Goal: Task Accomplishment & Management: Manage account settings

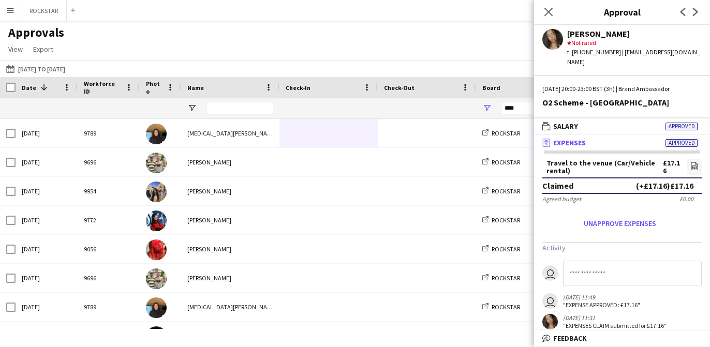
scroll to position [3, 0]
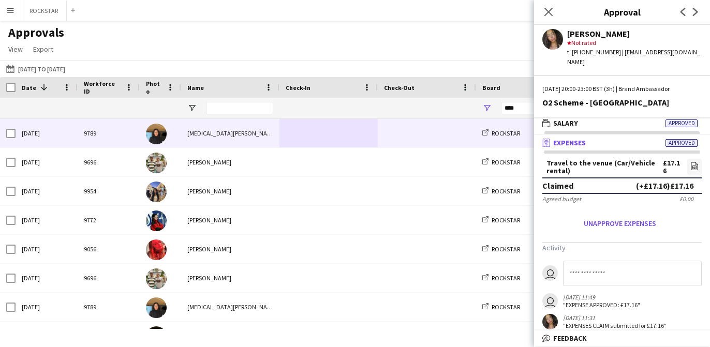
click at [227, 142] on div "[MEDICAL_DATA][PERSON_NAME]" at bounding box center [230, 133] width 98 height 28
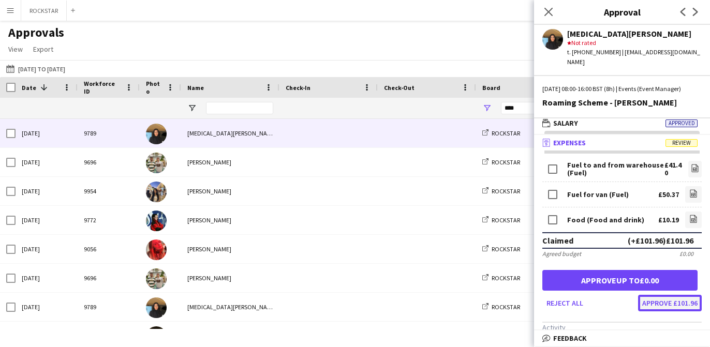
click at [674, 295] on button "Approve £101.96" at bounding box center [670, 303] width 64 height 17
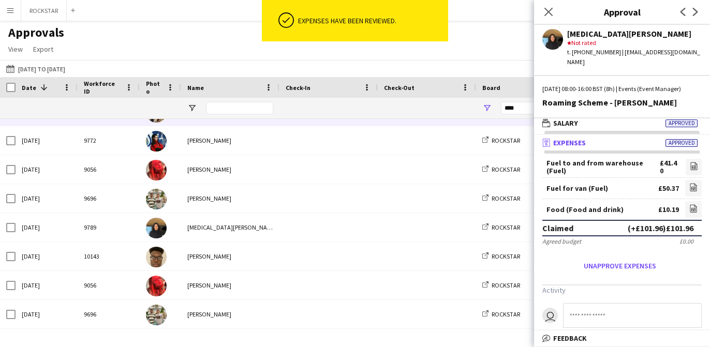
scroll to position [51, 0]
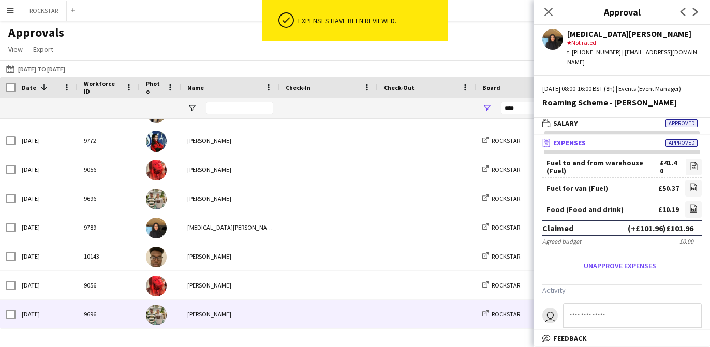
click at [301, 331] on main "Approvals View Customise view Customise filters Reset Filters Reset View Reset …" at bounding box center [355, 177] width 710 height 313
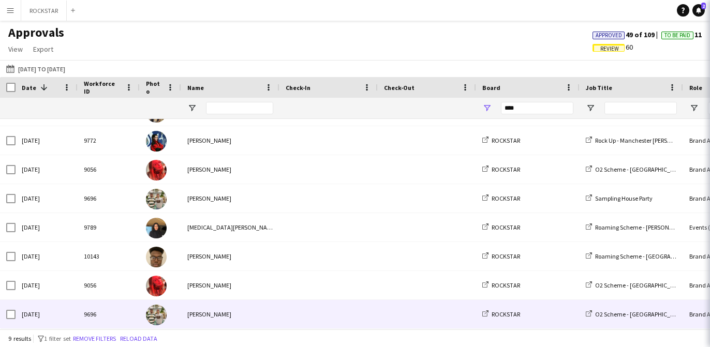
click at [303, 318] on span at bounding box center [329, 314] width 86 height 28
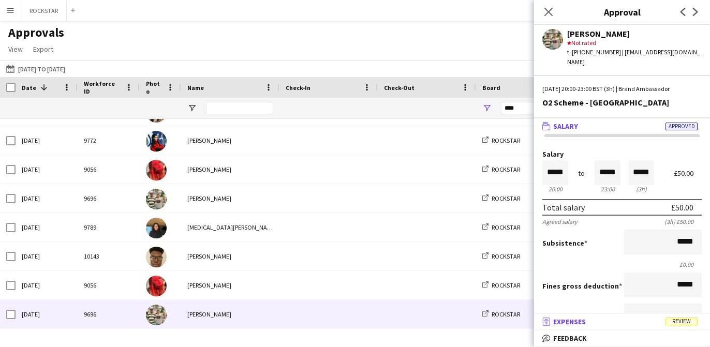
click at [609, 322] on mat-panel-title "receipt Expenses Review" at bounding box center [620, 321] width 172 height 9
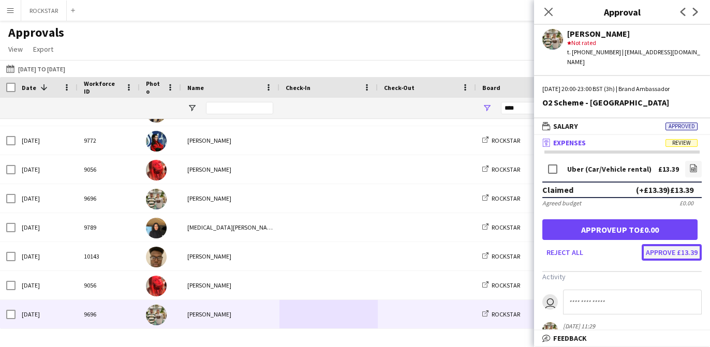
click at [690, 244] on button "Approve £13.39" at bounding box center [672, 252] width 60 height 17
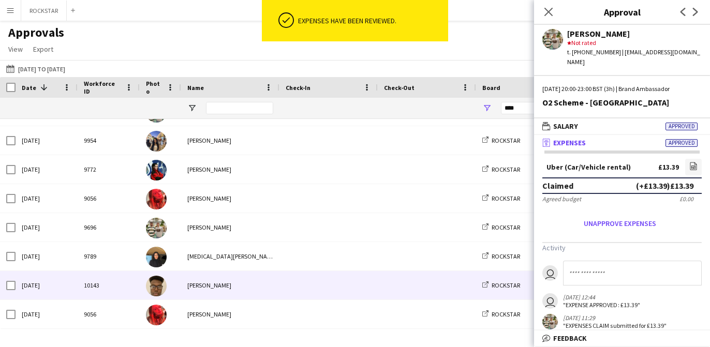
scroll to position [22, 0]
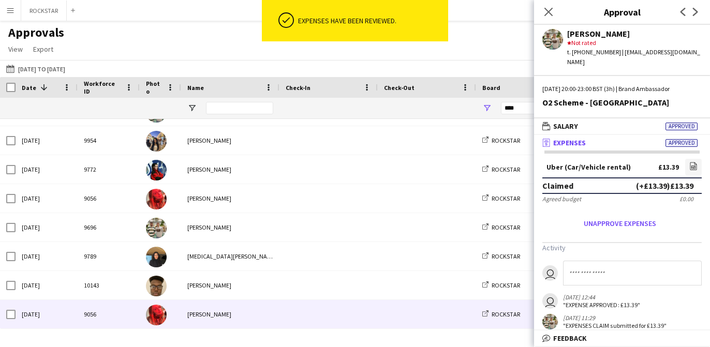
click at [363, 305] on span at bounding box center [329, 314] width 86 height 28
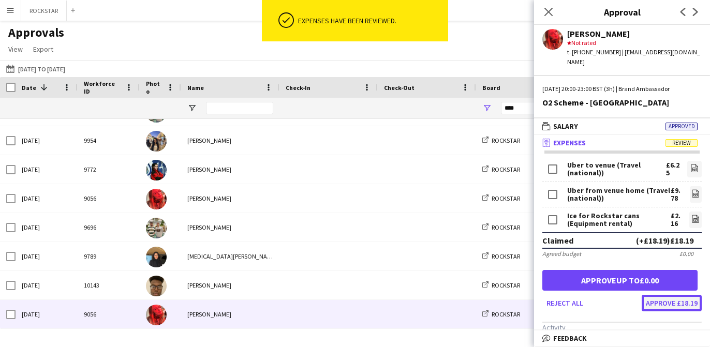
click at [662, 295] on button "Approve £18.19" at bounding box center [672, 303] width 60 height 17
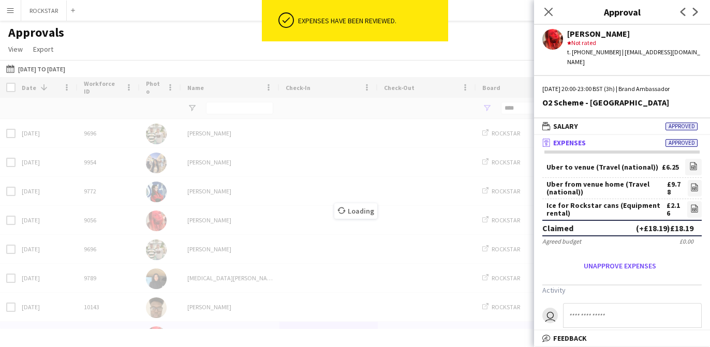
scroll to position [0, 0]
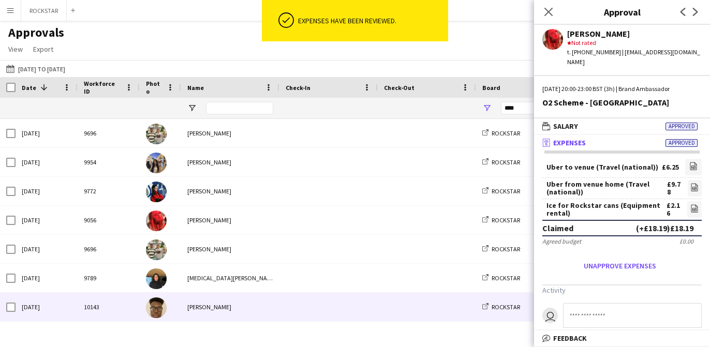
click at [406, 316] on span at bounding box center [427, 307] width 86 height 28
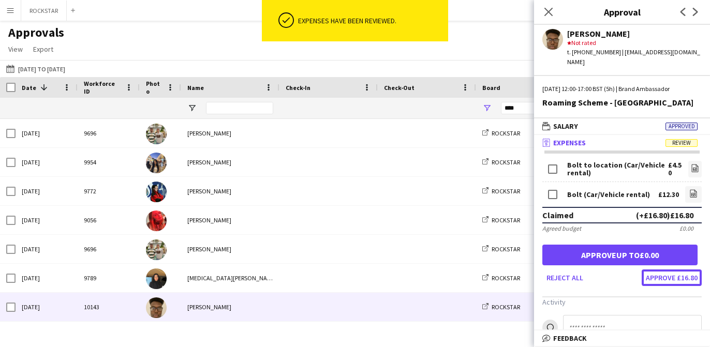
click at [678, 270] on button "Approve £16.80" at bounding box center [672, 278] width 60 height 17
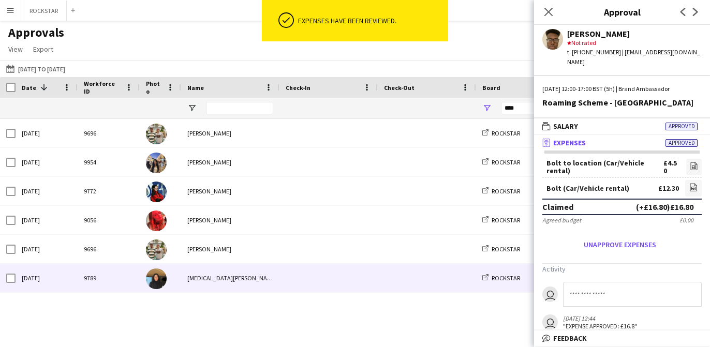
click at [432, 287] on span at bounding box center [427, 278] width 86 height 28
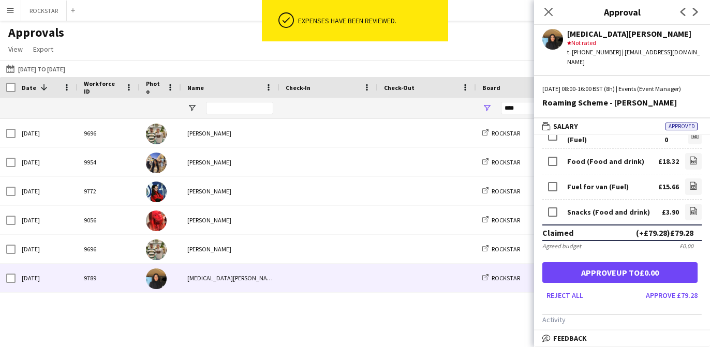
scroll to position [42, 0]
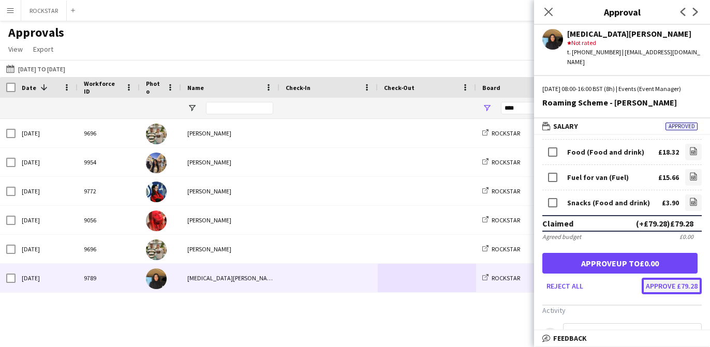
click at [668, 289] on button "Approve £79.28" at bounding box center [672, 286] width 60 height 17
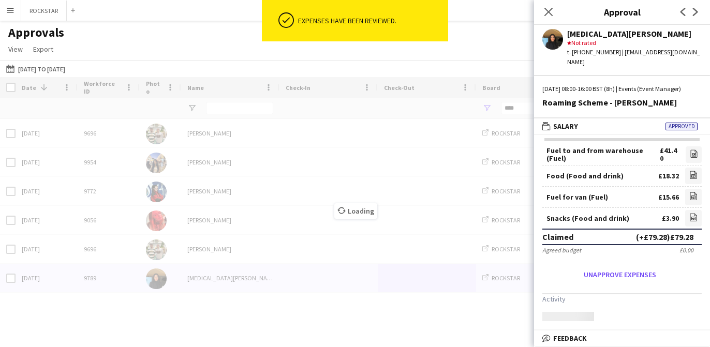
scroll to position [44, 0]
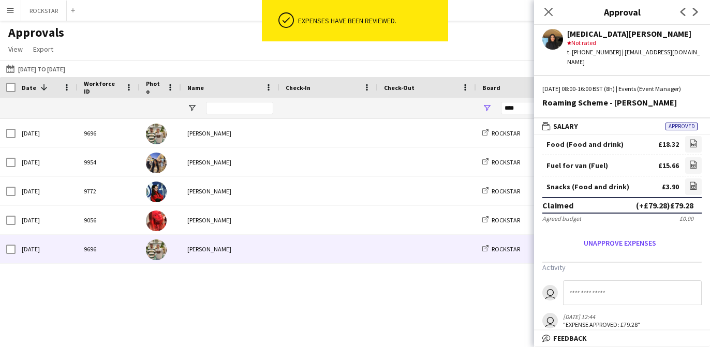
click at [344, 261] on span at bounding box center [329, 249] width 86 height 28
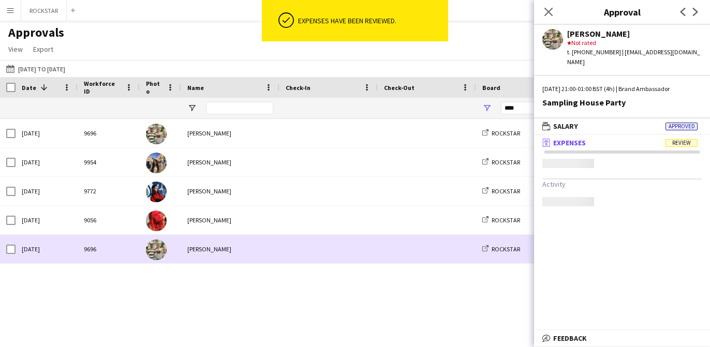
scroll to position [0, 0]
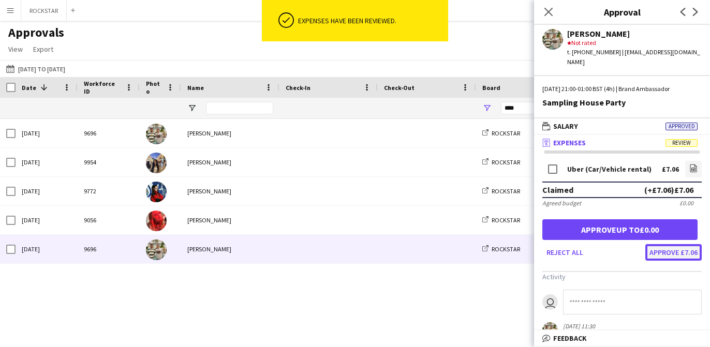
click at [677, 244] on button "Approve £7.06" at bounding box center [673, 252] width 56 height 17
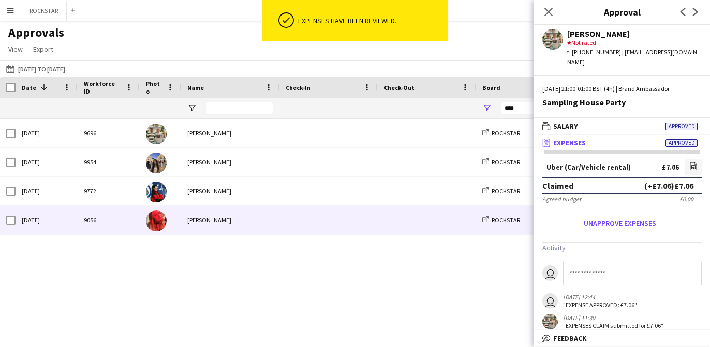
click at [293, 218] on span at bounding box center [329, 220] width 86 height 28
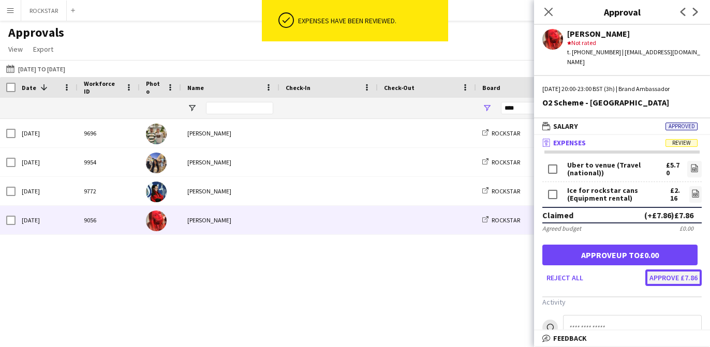
click at [676, 270] on button "Approve £7.86" at bounding box center [673, 278] width 56 height 17
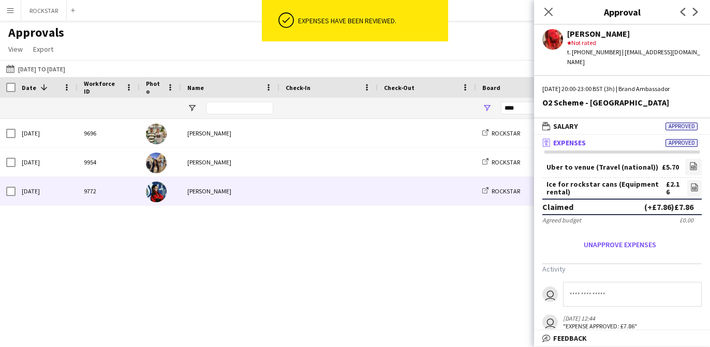
click at [288, 196] on span at bounding box center [329, 191] width 86 height 28
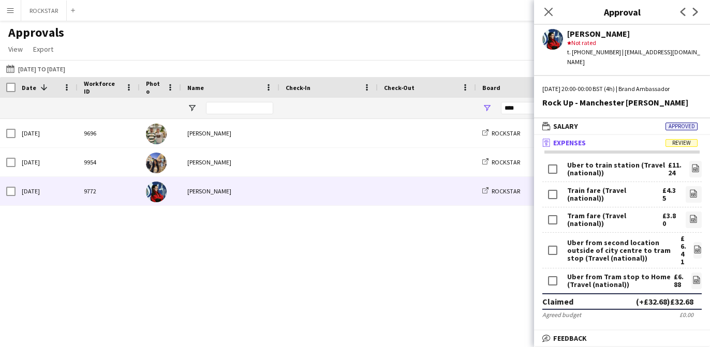
scroll to position [41, 0]
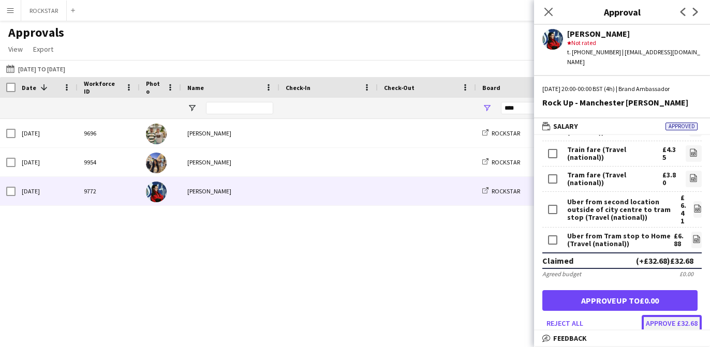
click at [676, 315] on button "Approve £32.68" at bounding box center [672, 323] width 60 height 17
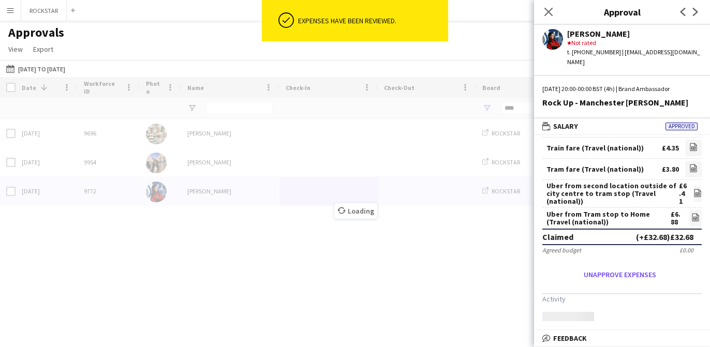
scroll to position [39, 0]
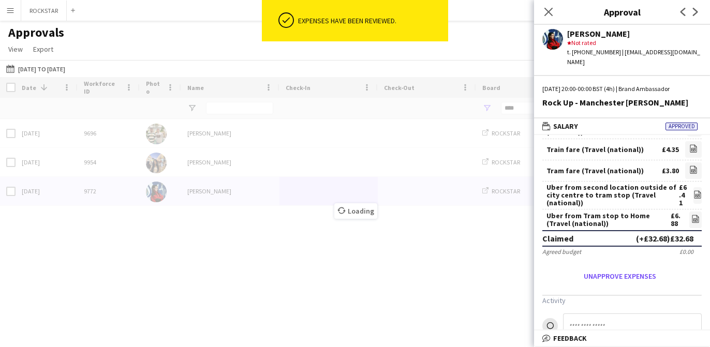
click at [298, 158] on div "Loading" at bounding box center [355, 203] width 710 height 252
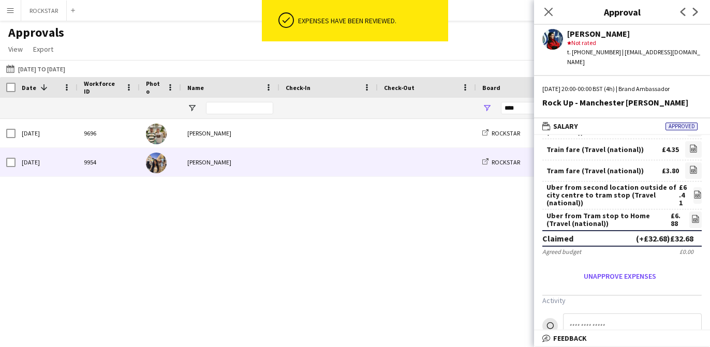
click at [298, 158] on span at bounding box center [329, 162] width 86 height 28
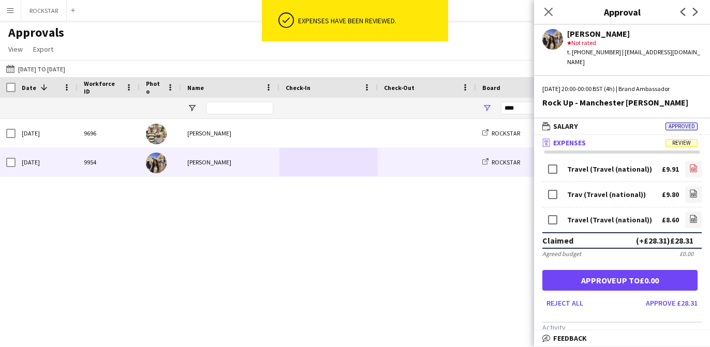
click at [693, 165] on icon at bounding box center [693, 169] width 7 height 8
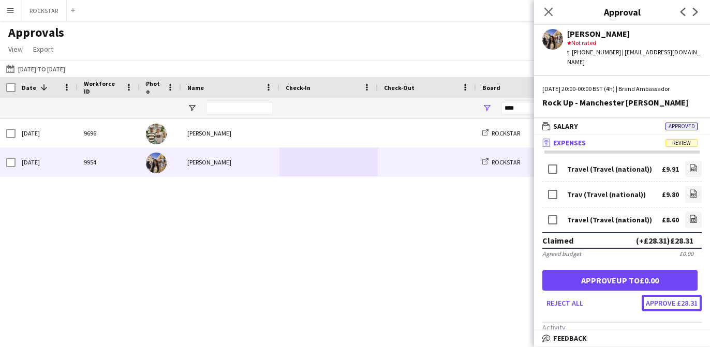
click at [655, 299] on button "Approve £28.31" at bounding box center [672, 303] width 60 height 17
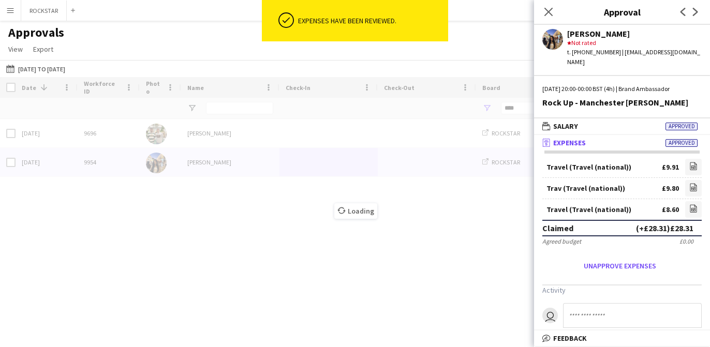
click at [316, 138] on div "Workforce ID Date 1 Photo" at bounding box center [355, 203] width 710 height 252
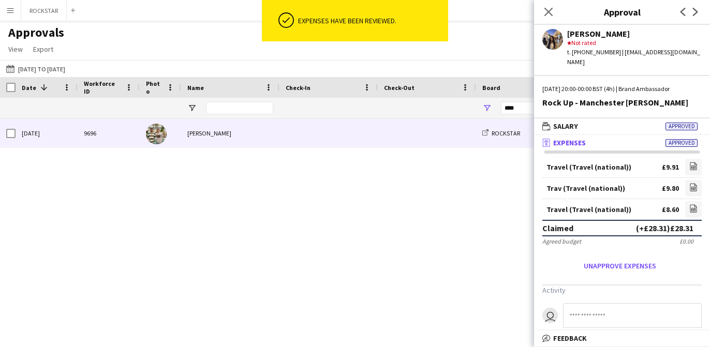
click at [316, 138] on span at bounding box center [329, 133] width 86 height 28
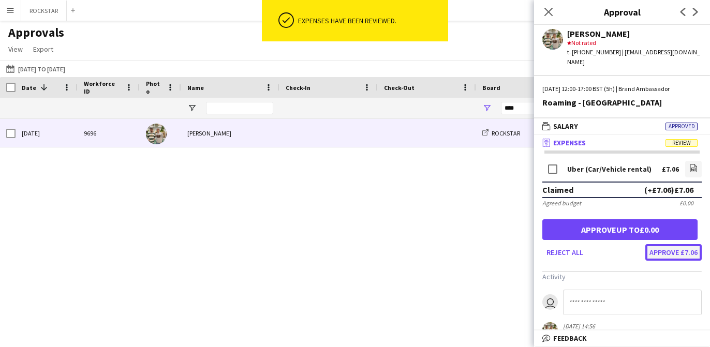
click at [682, 244] on button "Approve £7.06" at bounding box center [673, 252] width 56 height 17
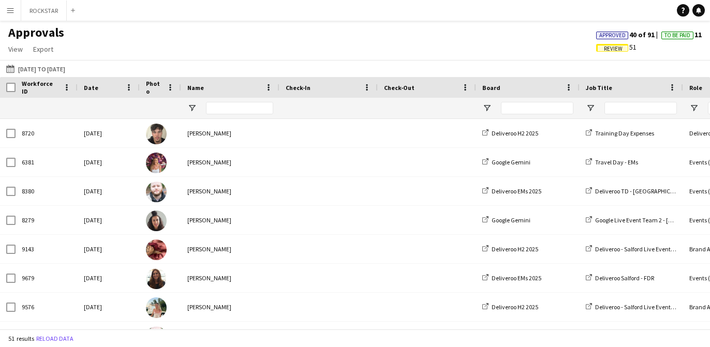
type input "****"
